Goal: Download file/media

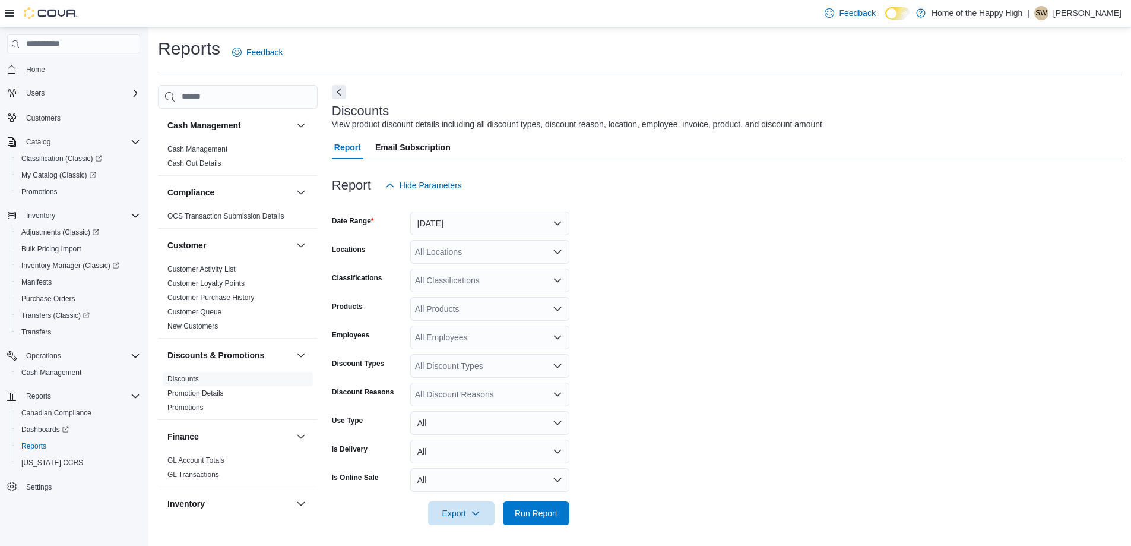
scroll to position [3, 0]
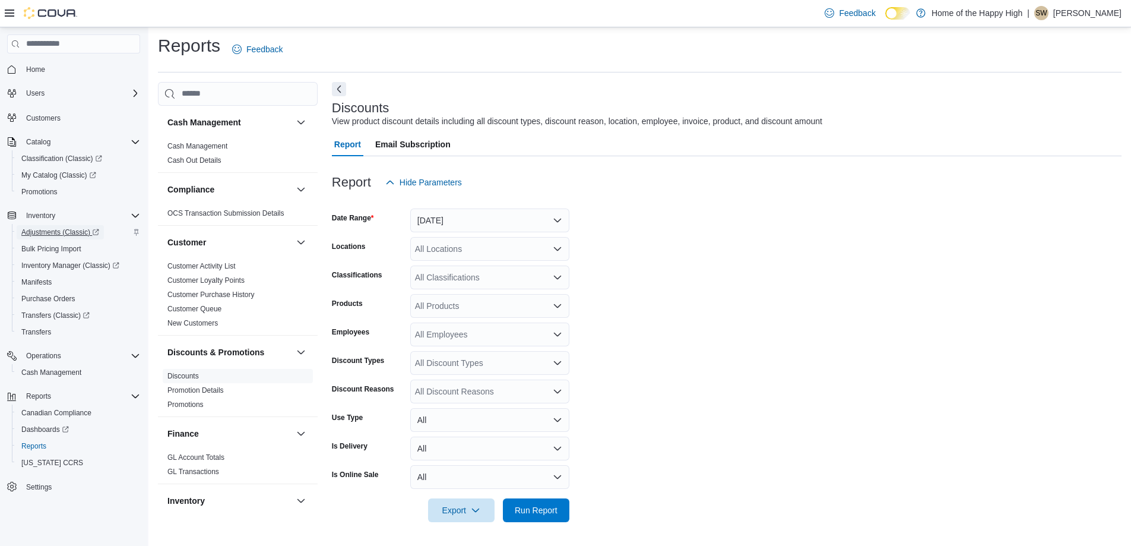
click at [49, 232] on span "Adjustments (Classic)" at bounding box center [60, 232] width 78 height 10
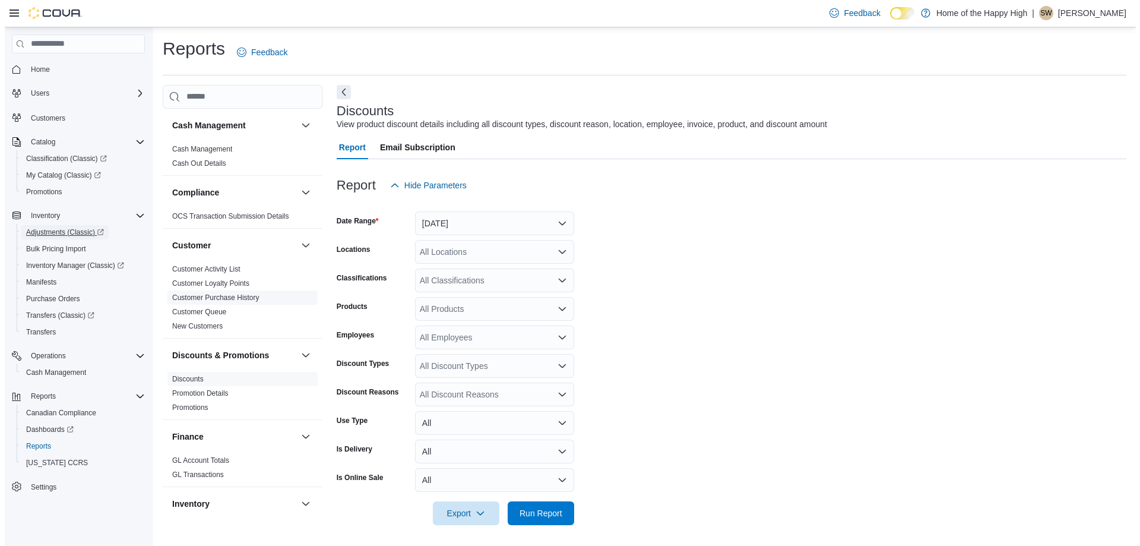
scroll to position [178, 0]
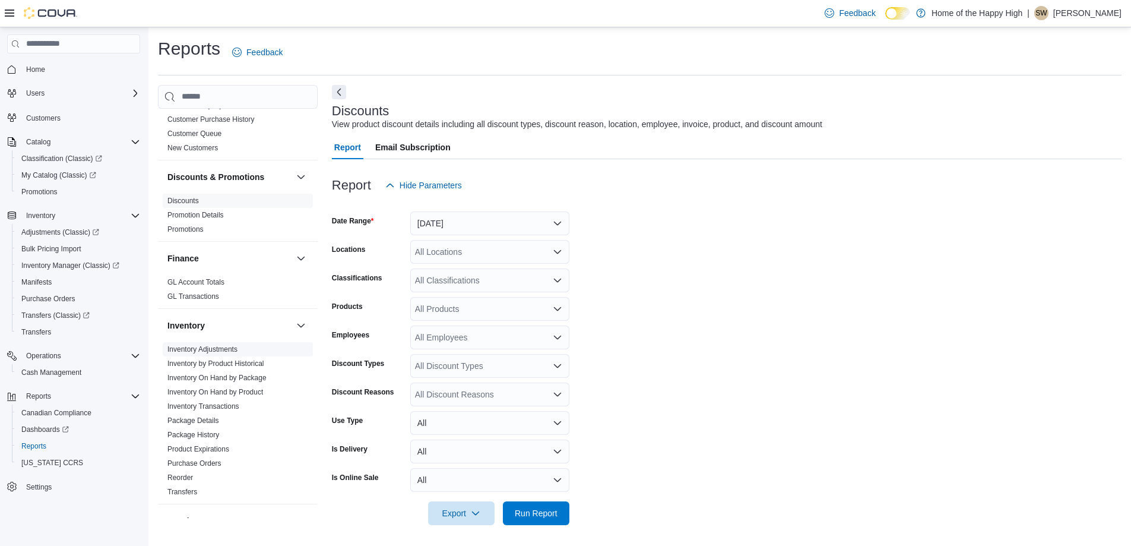
click at [230, 347] on link "Inventory Adjustments" at bounding box center [202, 349] width 70 height 8
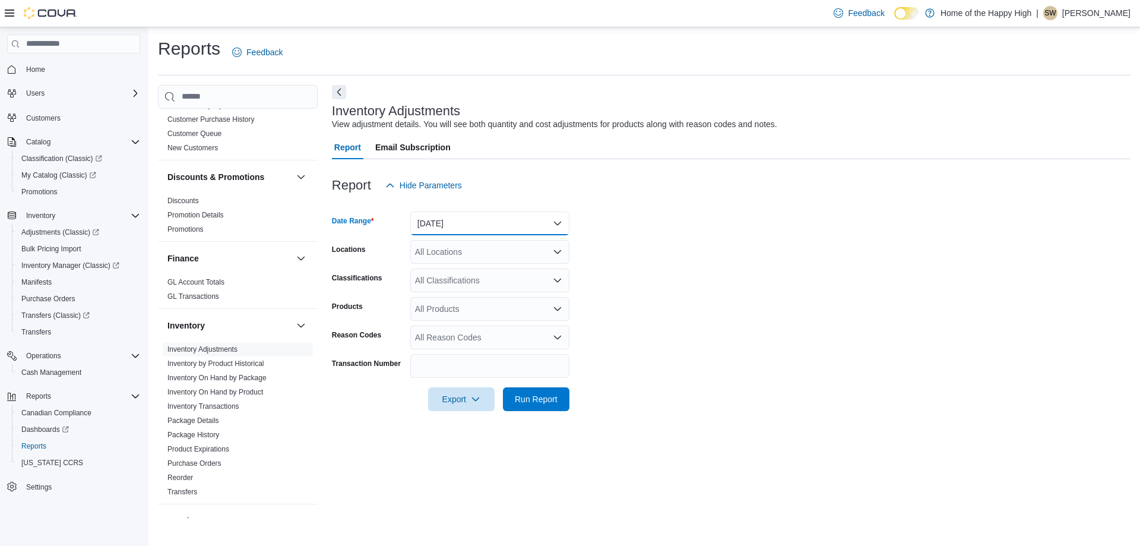
drag, startPoint x: 493, startPoint y: 223, endPoint x: 513, endPoint y: 272, distance: 53.0
click at [493, 222] on button "[DATE]" at bounding box center [489, 223] width 159 height 24
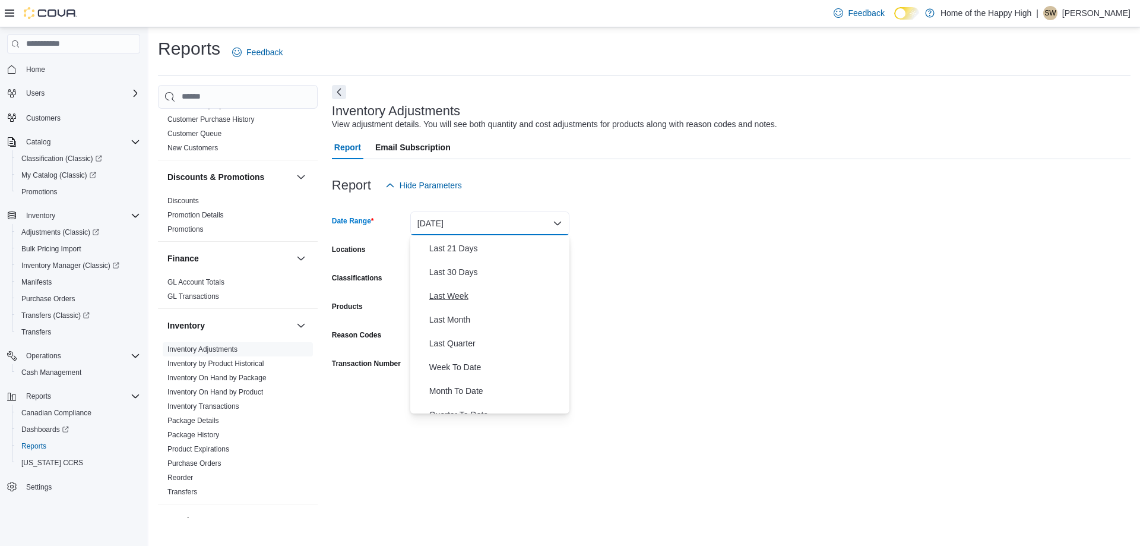
scroll to position [178, 0]
click at [451, 289] on span "Last Month" at bounding box center [496, 283] width 135 height 14
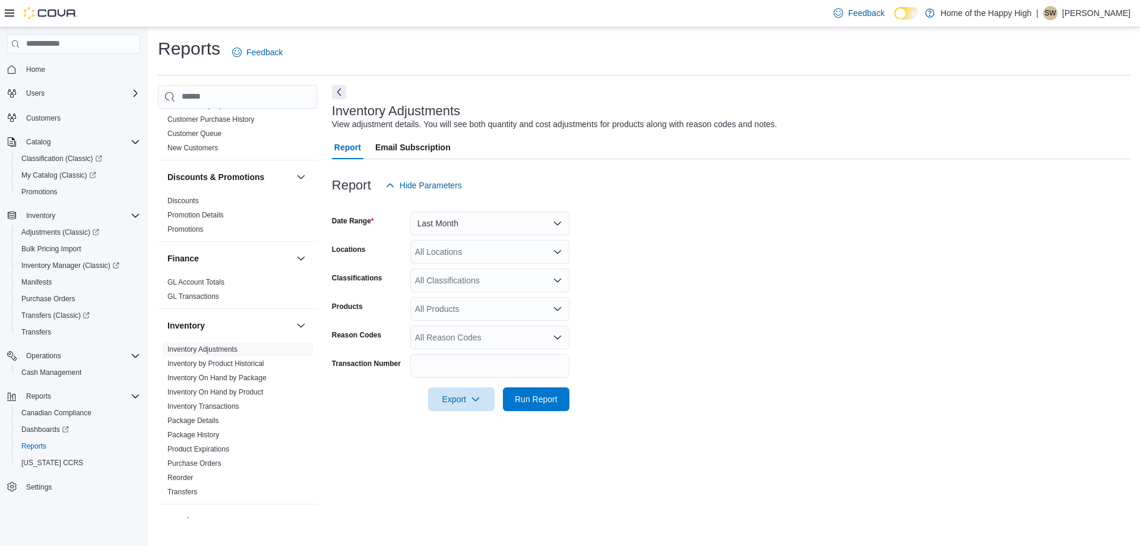
click at [705, 283] on form "Date Range Last Month Locations All Locations Classifications All Classificatio…" at bounding box center [731, 304] width 799 height 214
click at [508, 255] on div "All Locations" at bounding box center [489, 252] width 159 height 24
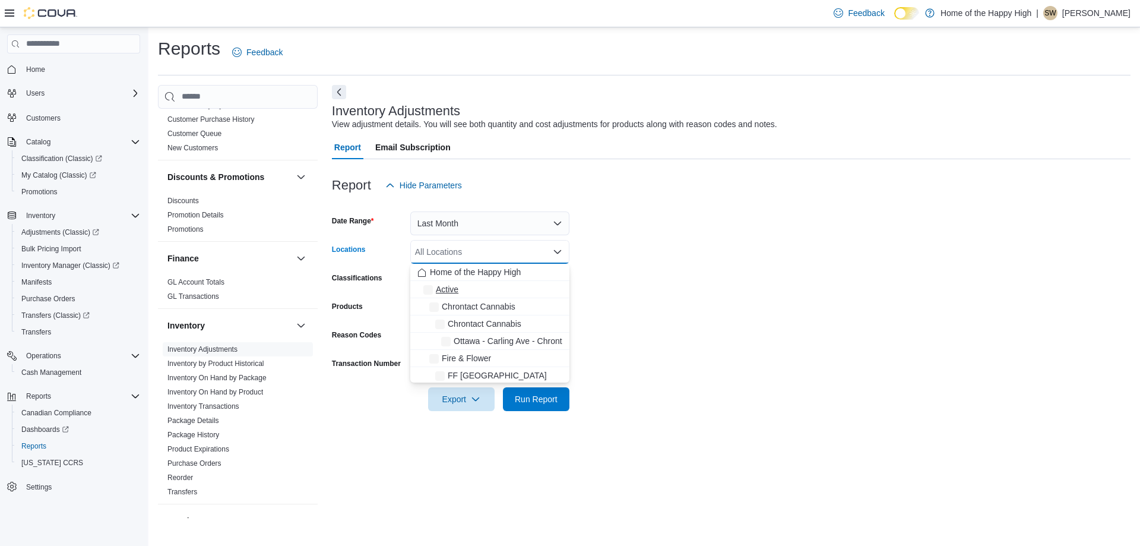
click at [436, 292] on span "Active" at bounding box center [447, 289] width 23 height 12
click at [674, 312] on form "Date Range Last Month Locations Active Combo box. Selected. Active. Press Backs…" at bounding box center [731, 304] width 799 height 214
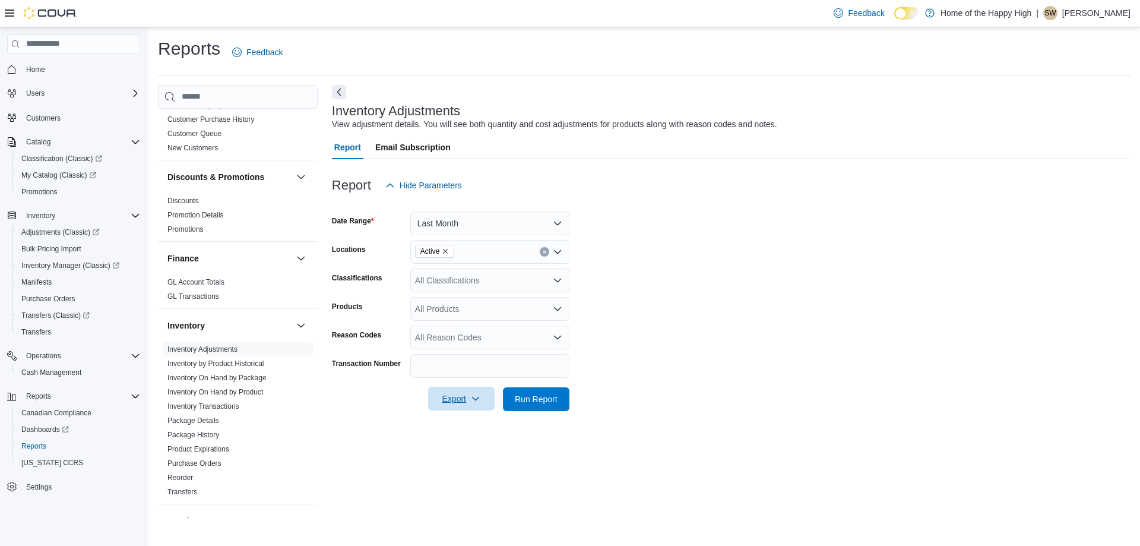
click at [477, 390] on span "Export" at bounding box center [461, 399] width 52 height 24
click at [477, 422] on span "Export to Excel" at bounding box center [462, 423] width 53 height 10
click at [805, 286] on form "Date Range Last Month Locations Active Classifications All Classifications Prod…" at bounding box center [731, 304] width 799 height 214
click at [1059, 159] on div at bounding box center [731, 166] width 799 height 14
click at [461, 405] on span "Export" at bounding box center [461, 399] width 52 height 24
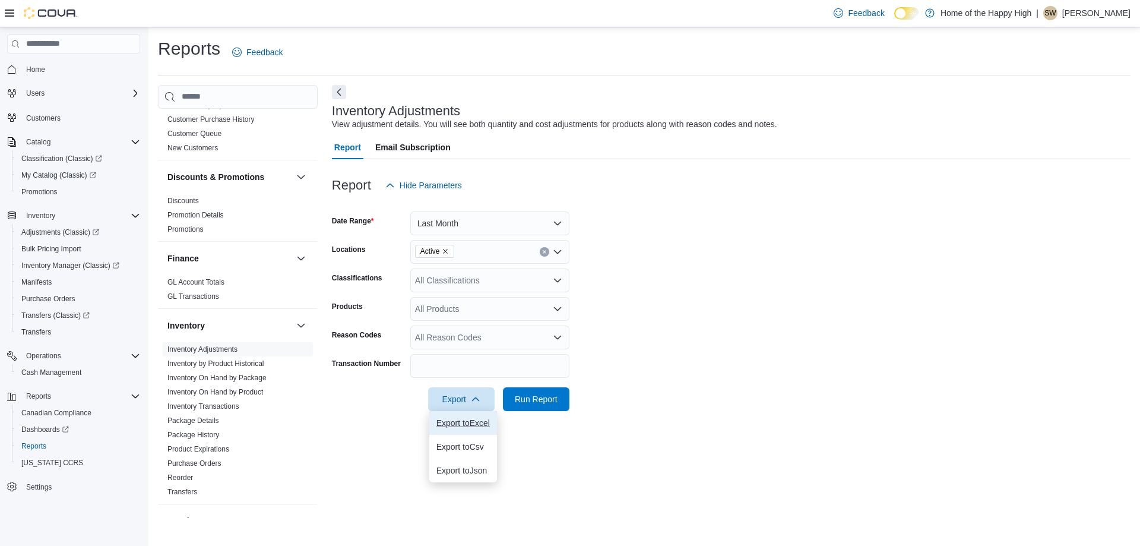
click at [466, 428] on button "Export to Excel" at bounding box center [463, 423] width 68 height 24
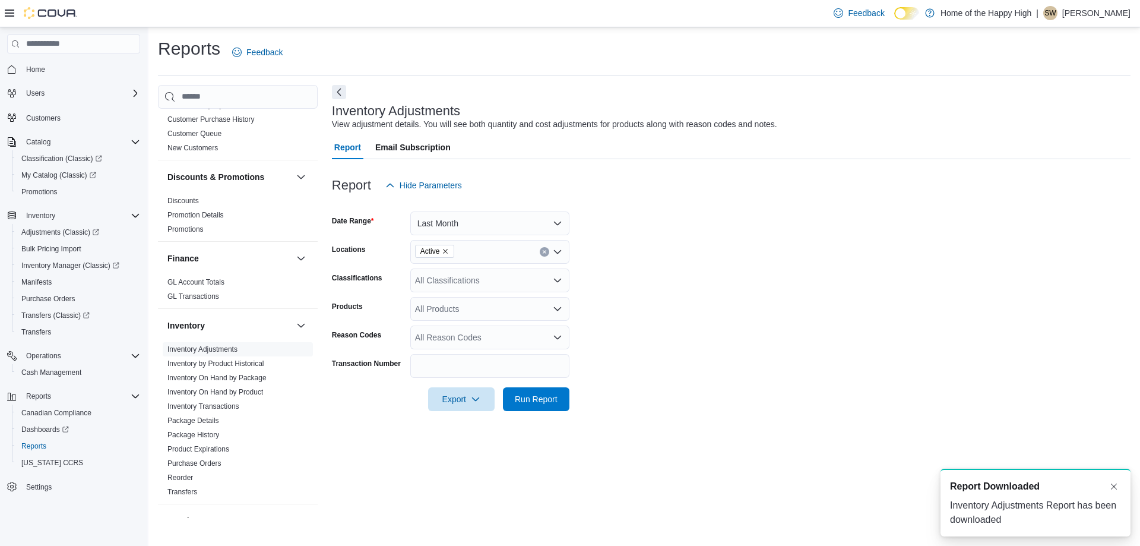
scroll to position [0, 0]
